Goal: Information Seeking & Learning: Learn about a topic

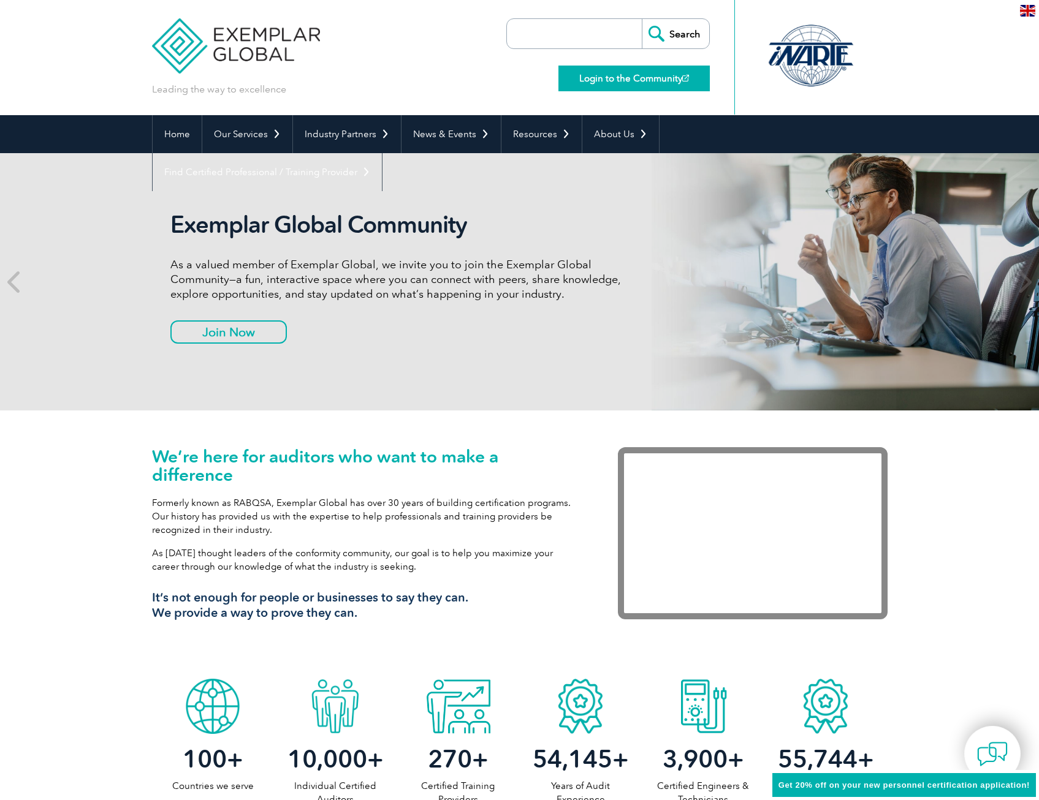
click at [620, 81] on link "Login to the Community" at bounding box center [633, 79] width 151 height 26
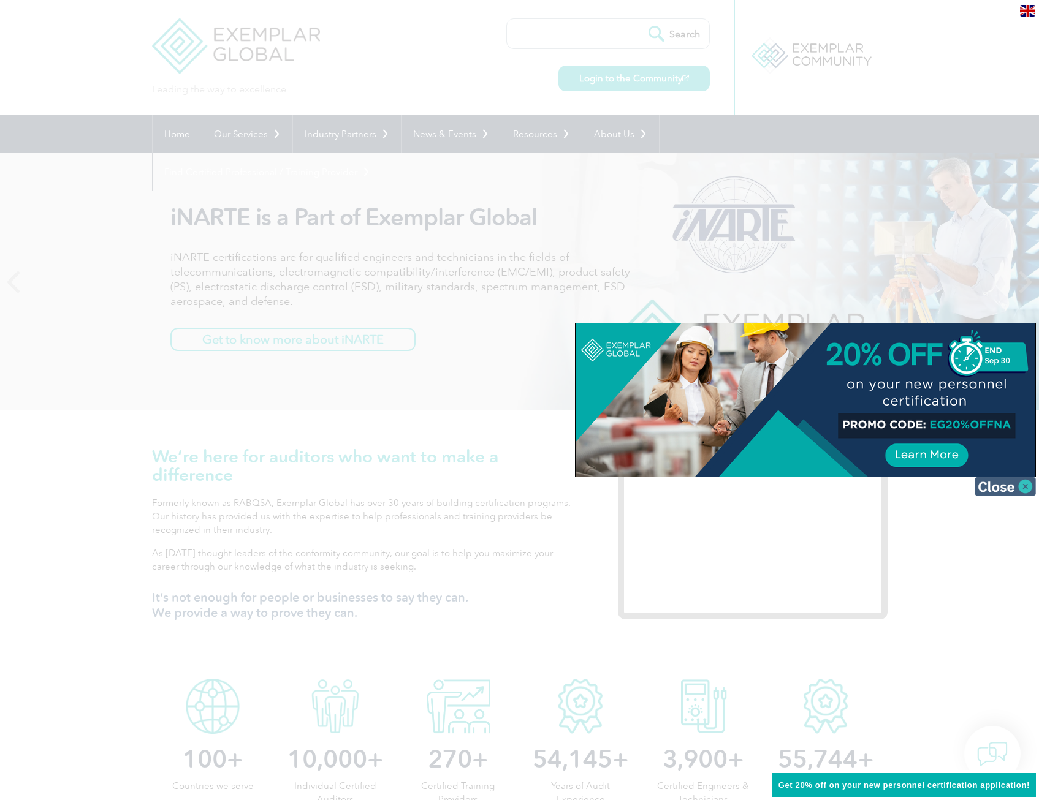
click at [997, 489] on img at bounding box center [1005, 486] width 61 height 18
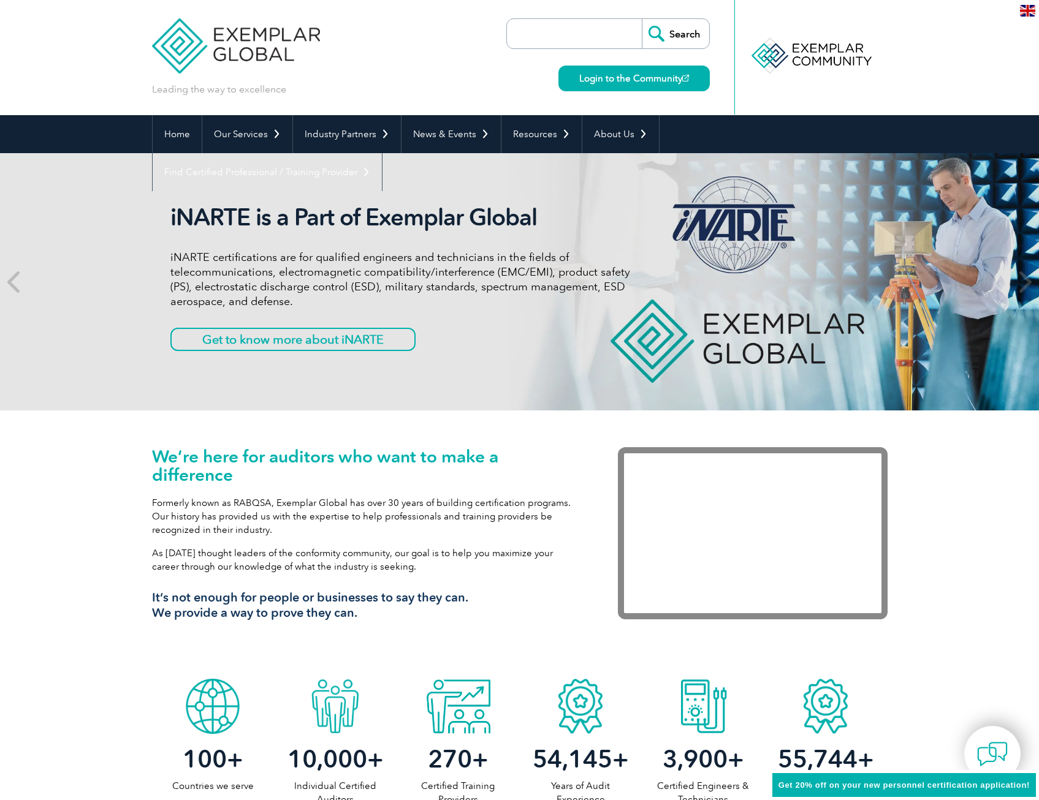
click at [952, 554] on div "We’re here for auditors who want to make a difference Formerly known as RABQSA,…" at bounding box center [519, 542] width 1039 height 262
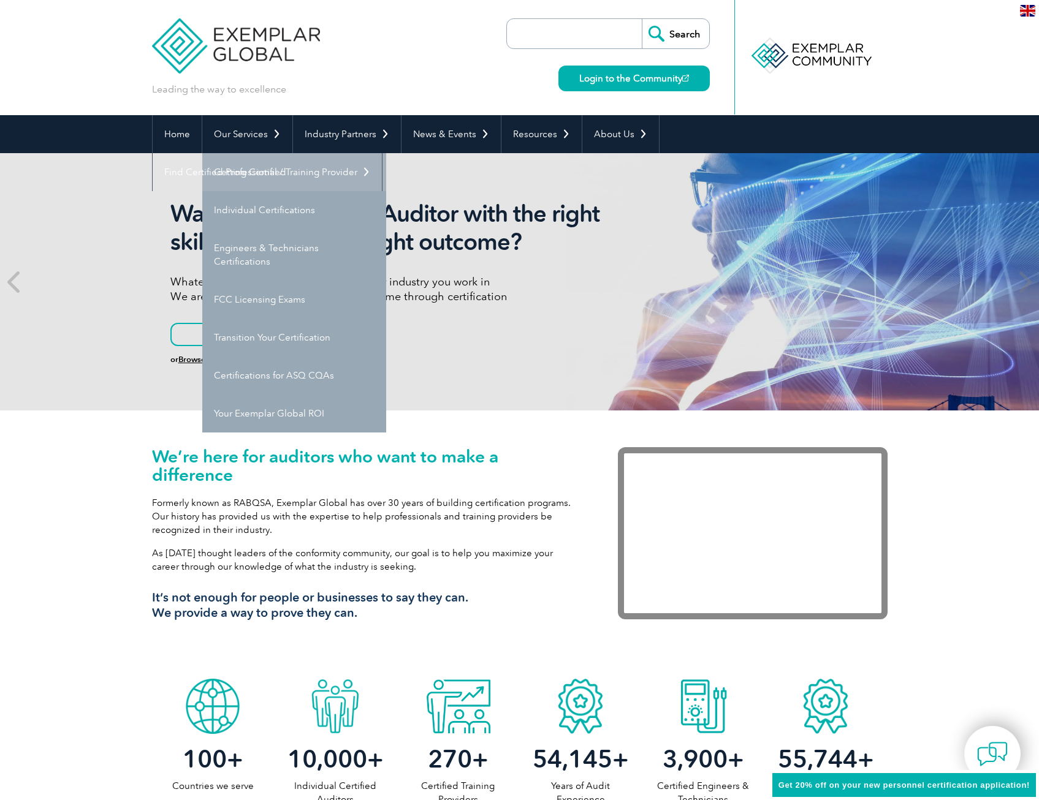
click at [260, 180] on link "Getting Certified" at bounding box center [294, 172] width 184 height 38
